Goal: Information Seeking & Learning: Learn about a topic

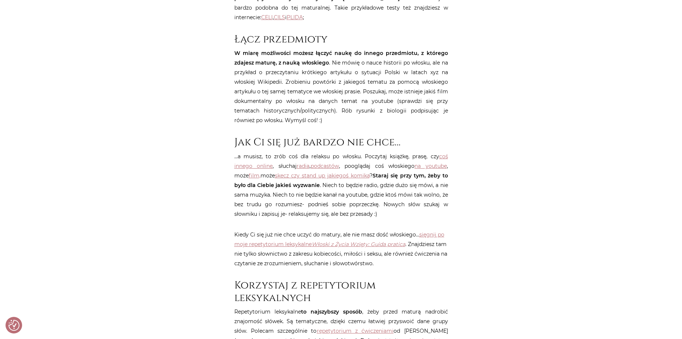
scroll to position [1032, 0]
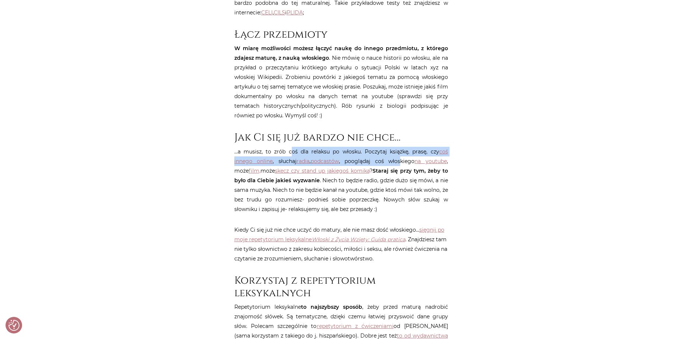
drag, startPoint x: 290, startPoint y: 143, endPoint x: 398, endPoint y: 151, distance: 108.6
click at [398, 151] on p "…a musisz, to zrób coś dla relaksu po włosku. Poczytaj książkę, prasę, czy coś …" at bounding box center [341, 180] width 214 height 67
click at [432, 158] on link "na youtube" at bounding box center [431, 161] width 32 height 7
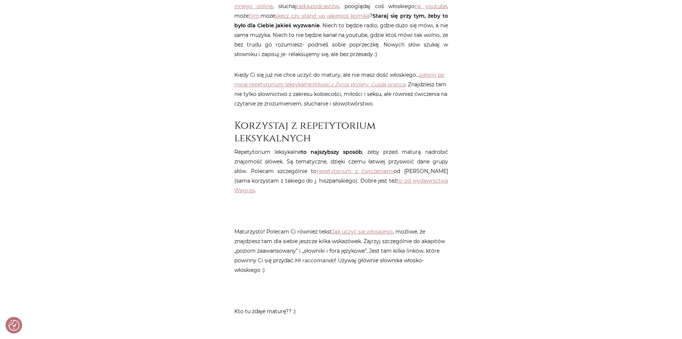
scroll to position [1142, 0]
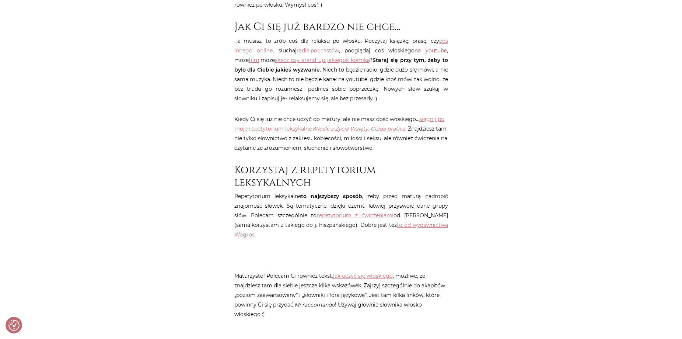
click at [426, 47] on link "na youtube" at bounding box center [431, 50] width 32 height 7
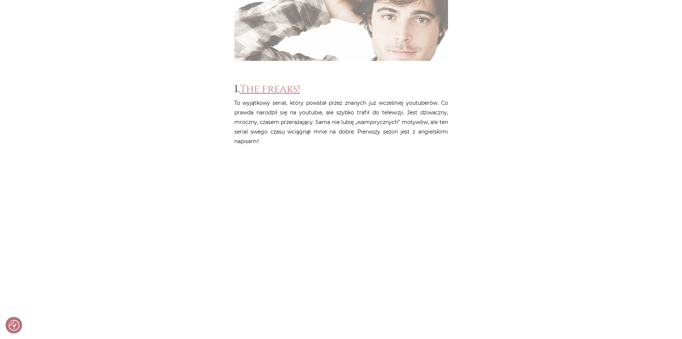
scroll to position [295, 0]
drag, startPoint x: 263, startPoint y: 94, endPoint x: 420, endPoint y: 96, distance: 157.0
click at [420, 99] on p "To wyjątkowy serial, który powstał przez znanych już wcześniej youtuberów. Co p…" at bounding box center [341, 123] width 214 height 48
click at [447, 99] on p "To wyjątkowy serial, który powstał przez znanych już wcześniej youtuberów. Co p…" at bounding box center [341, 123] width 214 height 48
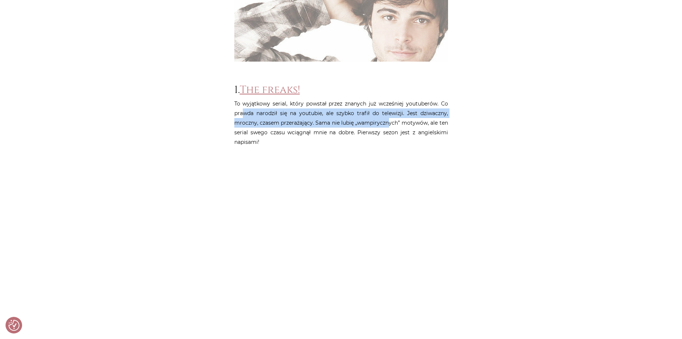
drag, startPoint x: 245, startPoint y: 105, endPoint x: 390, endPoint y: 114, distance: 145.1
click at [390, 114] on p "To wyjątkowy serial, który powstał przez znanych już wcześniej youtuberów. Co p…" at bounding box center [341, 123] width 214 height 48
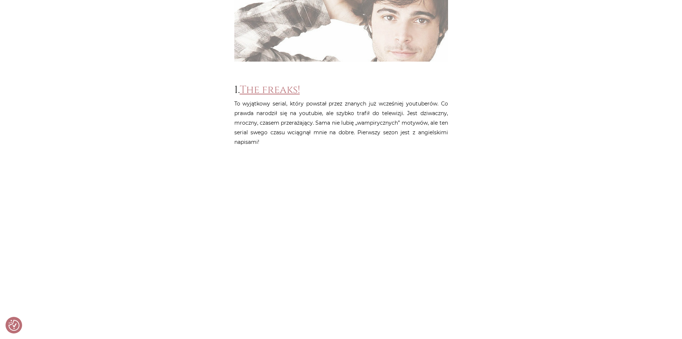
click at [411, 116] on p "To wyjątkowy serial, który powstał przez znanych już wcześniej youtuberów. Co p…" at bounding box center [341, 123] width 214 height 48
drag, startPoint x: 257, startPoint y: 122, endPoint x: 373, endPoint y: 119, distance: 116.1
click at [371, 119] on p "To wyjątkowy serial, który powstał przez znanych już wcześniej youtuberów. Co p…" at bounding box center [341, 123] width 214 height 48
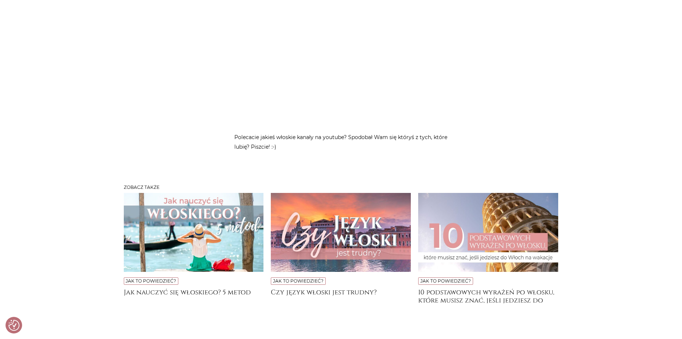
scroll to position [2063, 0]
